Goal: Information Seeking & Learning: Learn about a topic

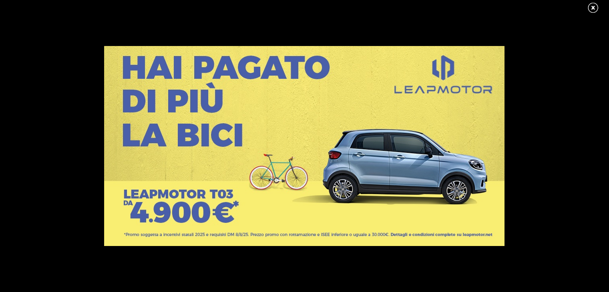
click at [591, 5] on link at bounding box center [597, 8] width 20 height 12
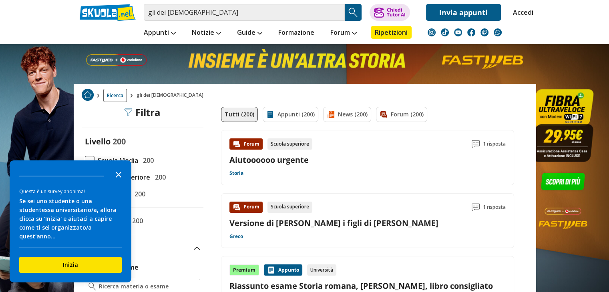
click at [120, 179] on icon "Close the survey" at bounding box center [118, 174] width 16 height 16
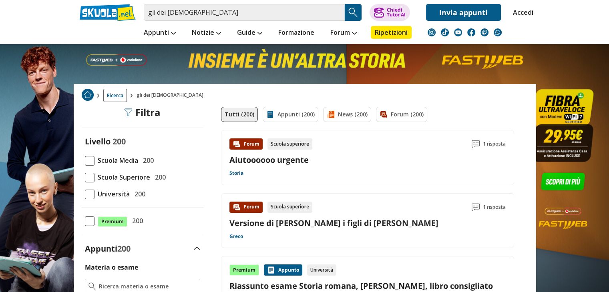
click at [92, 159] on span at bounding box center [90, 161] width 10 height 10
click at [85, 161] on input "Scuola Media 200" at bounding box center [85, 161] width 0 height 0
click at [90, 181] on span at bounding box center [90, 178] width 10 height 10
click at [85, 177] on input "Scuola Superiore 200" at bounding box center [85, 177] width 0 height 0
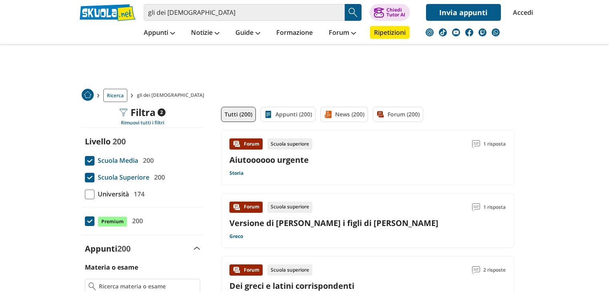
click at [168, 220] on label "Premium 200" at bounding box center [142, 221] width 115 height 11
click at [85, 221] on input "Premium 200" at bounding box center [85, 221] width 0 height 0
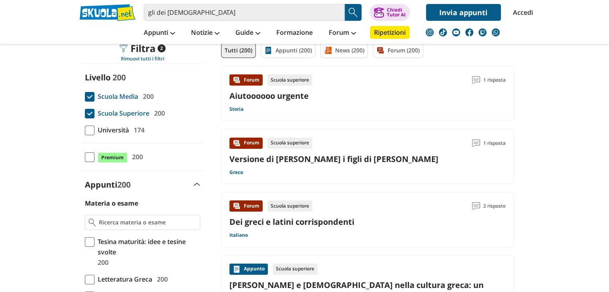
scroll to position [65, 0]
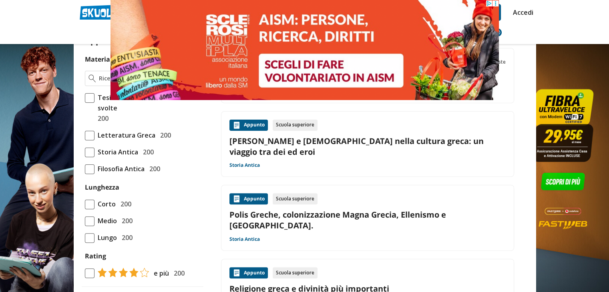
click at [96, 148] on span "Storia Antica" at bounding box center [116, 152] width 44 height 10
click at [85, 152] on input "Storia Antica 200" at bounding box center [85, 152] width 0 height 0
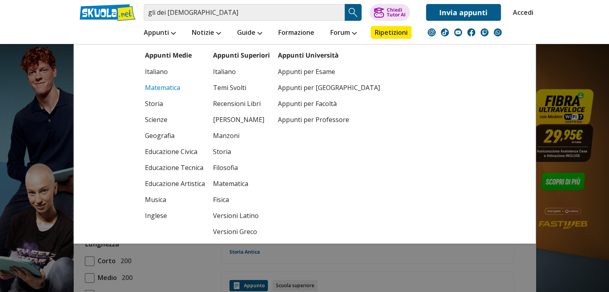
click at [174, 87] on link "Matematica" at bounding box center [175, 88] width 60 height 16
